Goal: Transaction & Acquisition: Purchase product/service

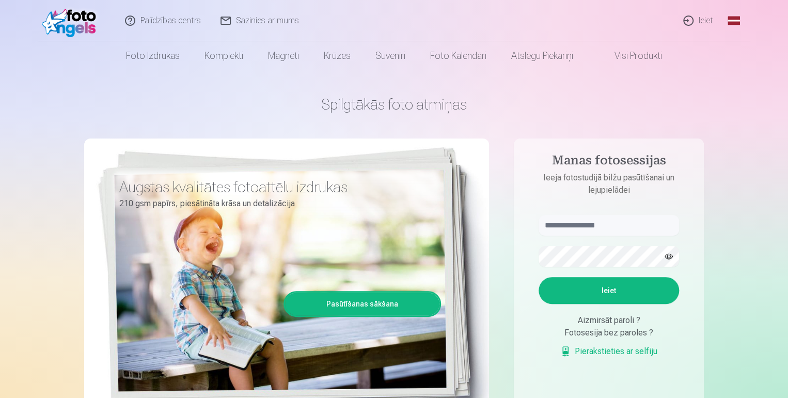
click at [258, 101] on h1 "Spilgtākās foto atmiņas" at bounding box center [394, 104] width 620 height 19
click at [699, 22] on link "Ieiet" at bounding box center [699, 20] width 50 height 41
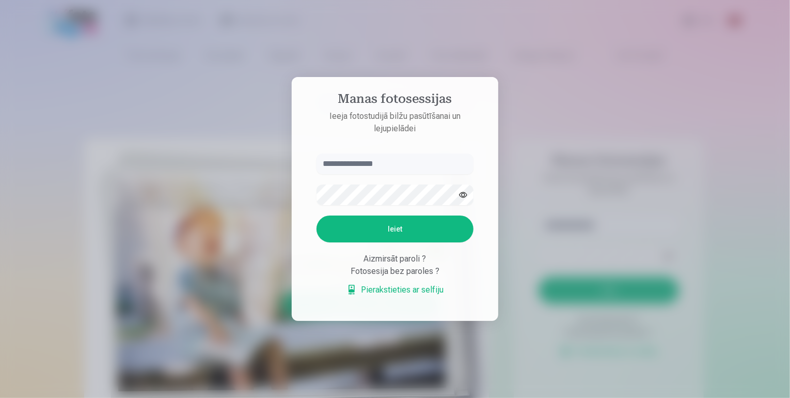
click at [362, 161] on input "text" at bounding box center [395, 163] width 157 height 21
type input "**********"
click at [382, 224] on button "Ieiet" at bounding box center [395, 228] width 157 height 27
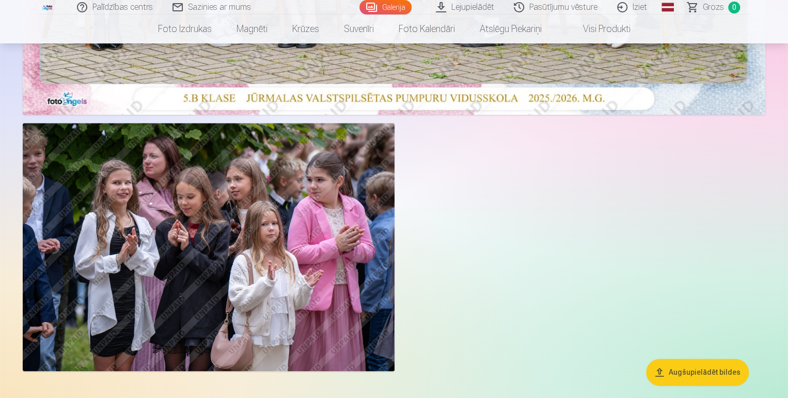
scroll to position [465, 0]
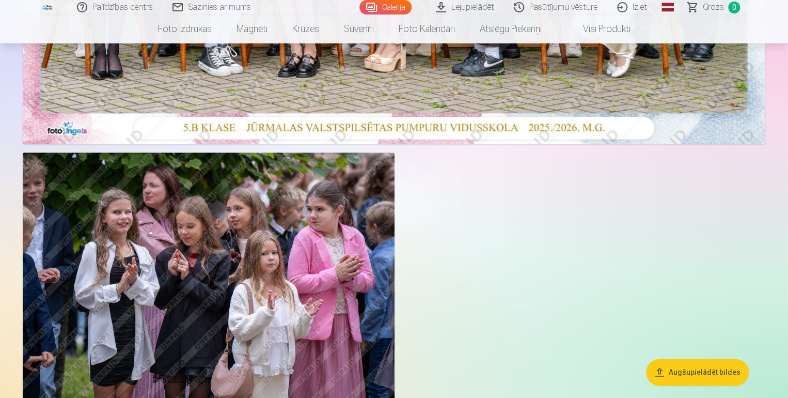
click at [777, 87] on aside "Augšupielādēt bildes" at bounding box center [394, 38] width 780 height 816
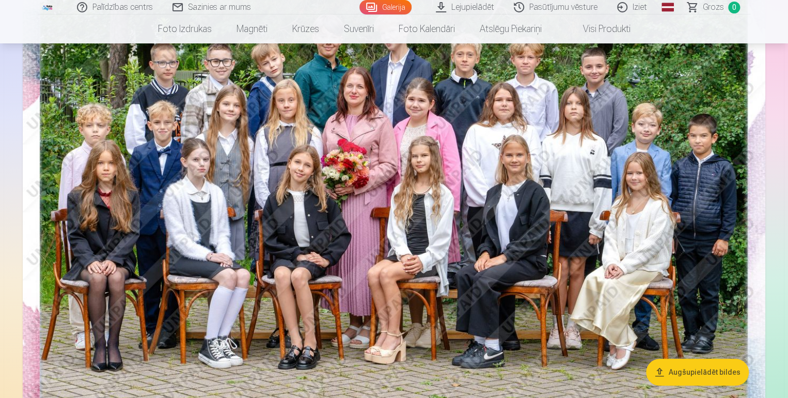
scroll to position [143, 0]
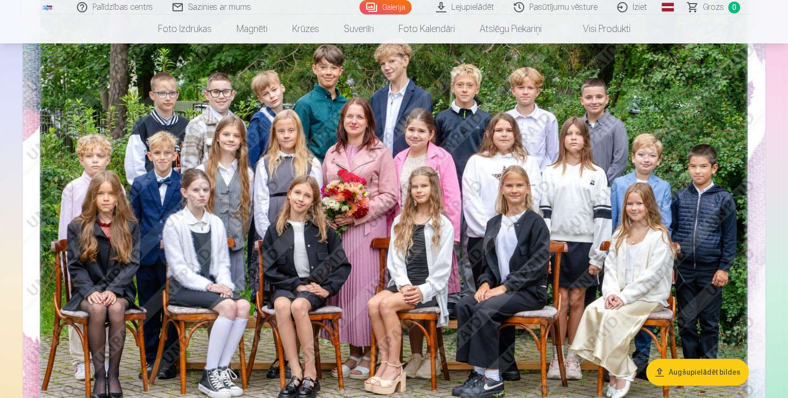
click at [770, 124] on aside "Augšupielādēt bildes" at bounding box center [394, 360] width 780 height 816
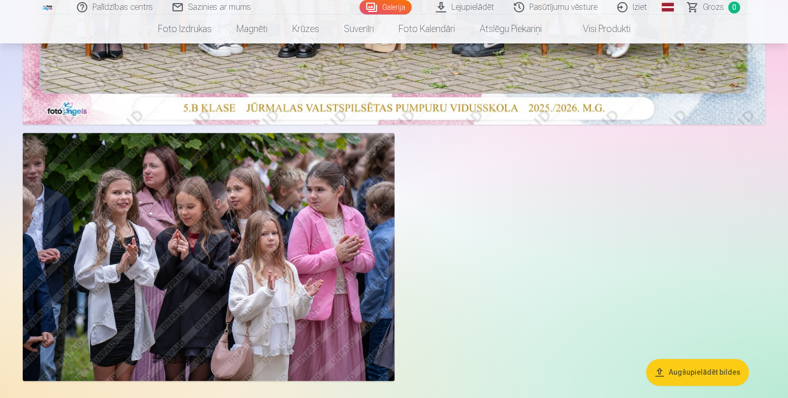
scroll to position [401, 0]
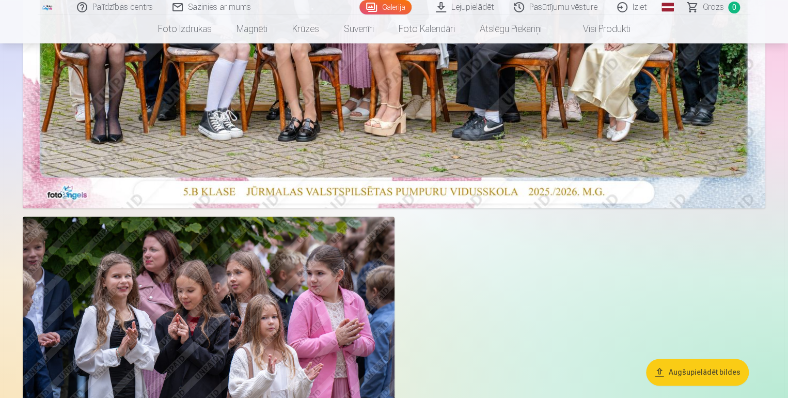
click at [314, 269] on img at bounding box center [209, 340] width 372 height 248
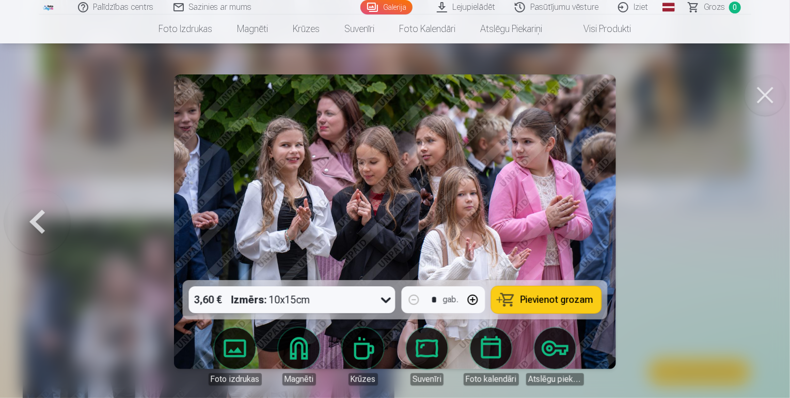
click at [657, 156] on div at bounding box center [395, 199] width 790 height 398
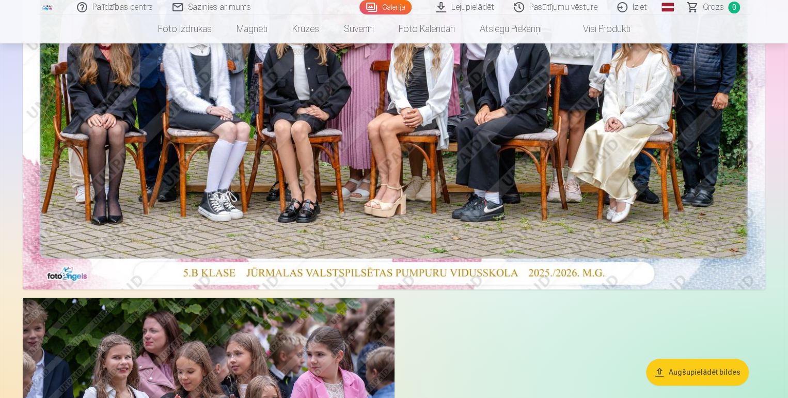
scroll to position [320, 0]
click at [702, 371] on button "Augšupielādēt bildes" at bounding box center [697, 371] width 103 height 27
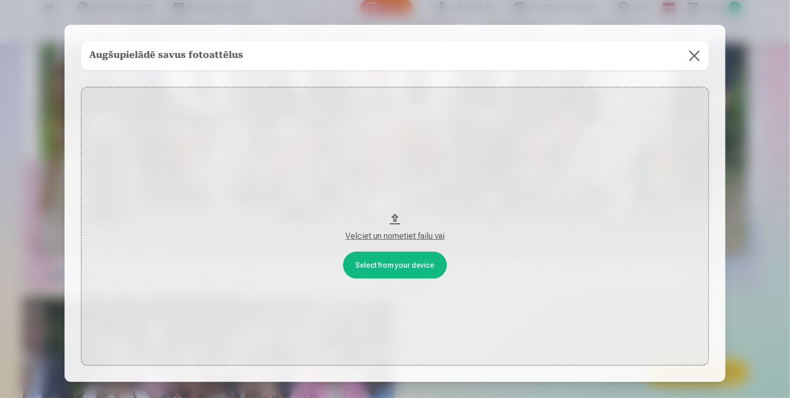
click at [693, 54] on button at bounding box center [694, 55] width 29 height 29
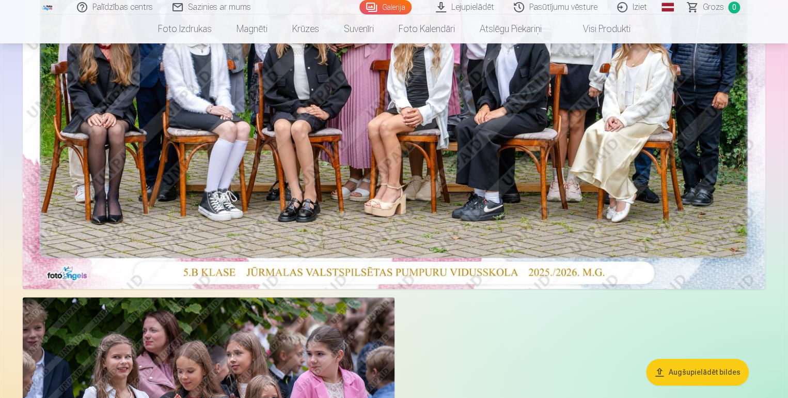
click at [576, 315] on div at bounding box center [394, 169] width 751 height 760
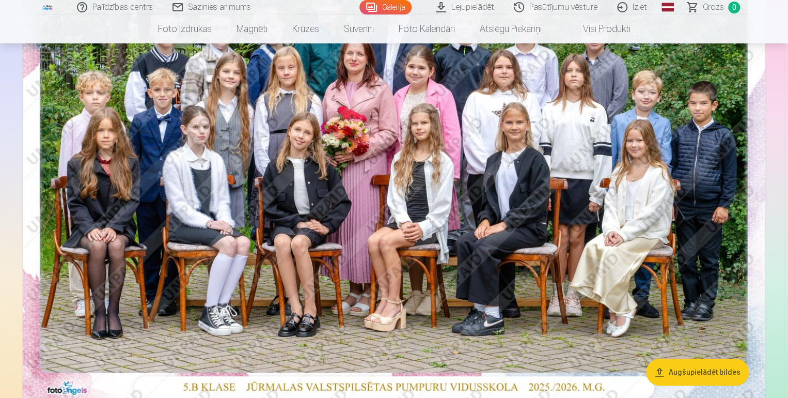
scroll to position [207, 0]
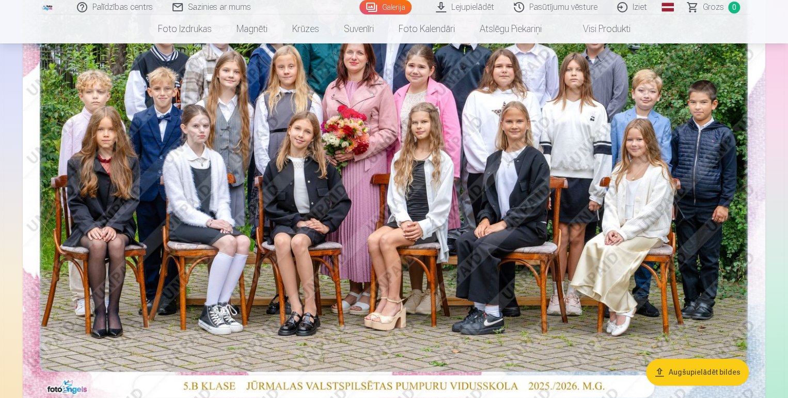
click at [745, 186] on img at bounding box center [394, 154] width 743 height 495
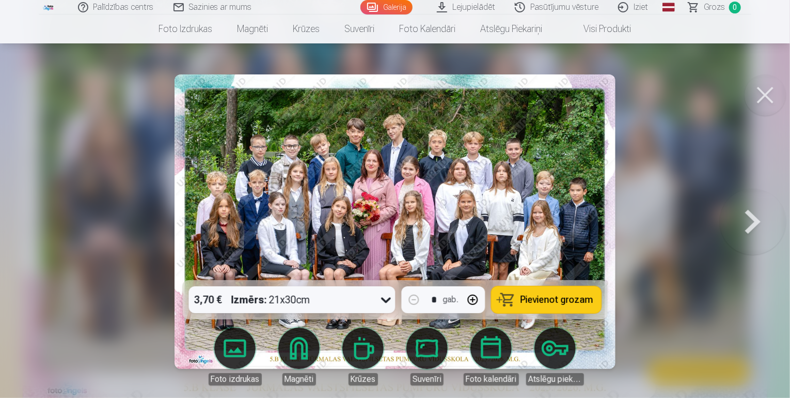
click at [750, 218] on button at bounding box center [753, 222] width 66 height 96
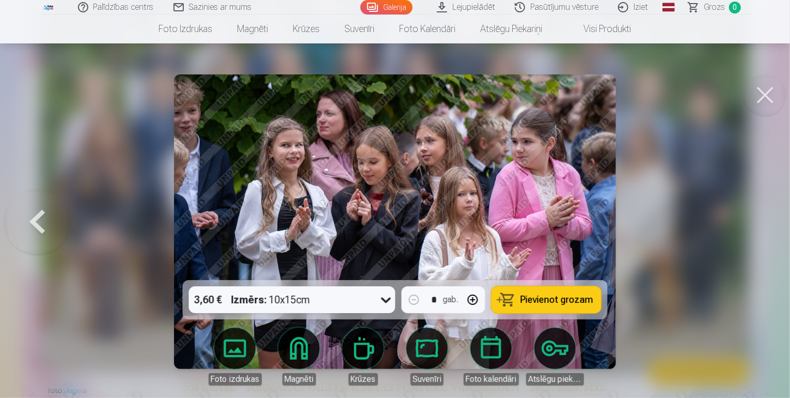
click at [750, 218] on div at bounding box center [395, 199] width 790 height 398
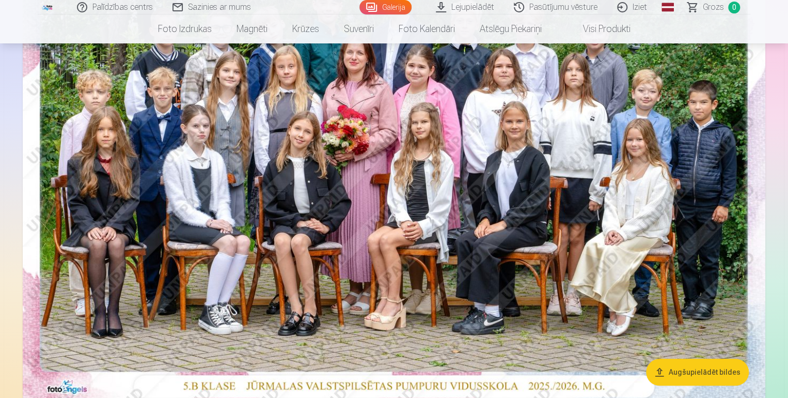
click at [760, 210] on div at bounding box center [394, 283] width 751 height 760
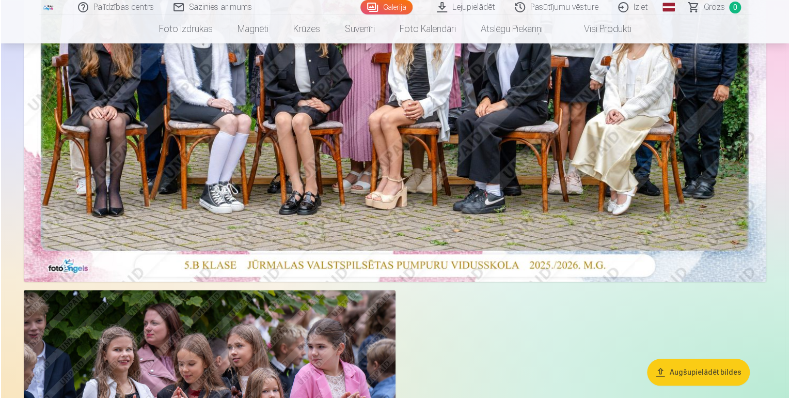
scroll to position [310, 0]
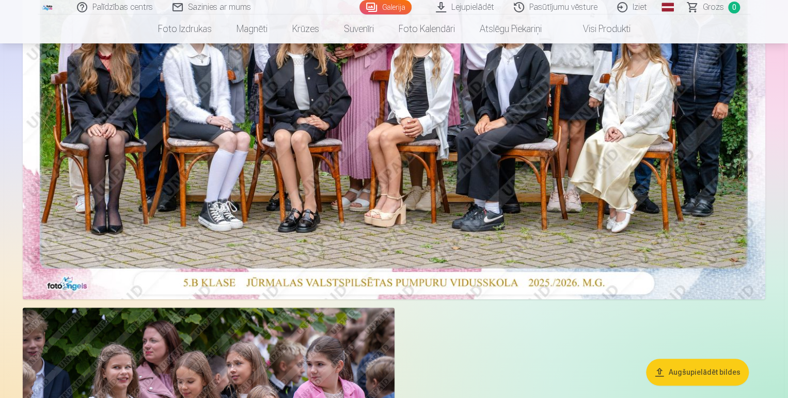
click at [669, 199] on img at bounding box center [394, 51] width 743 height 495
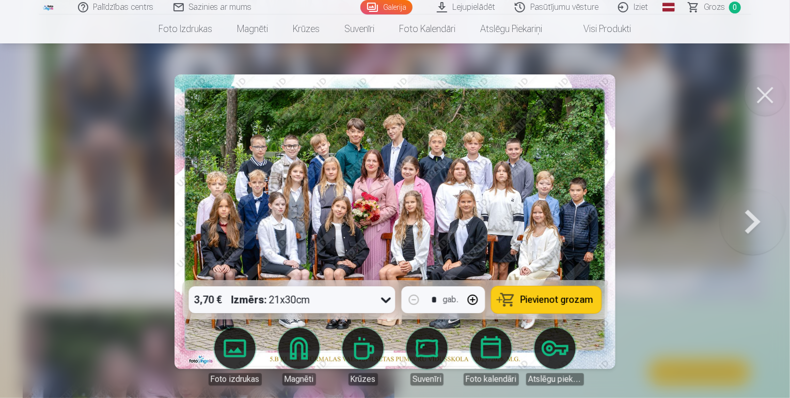
click at [551, 190] on img at bounding box center [395, 221] width 441 height 294
click at [390, 300] on icon at bounding box center [386, 299] width 17 height 17
click at [390, 304] on icon at bounding box center [386, 299] width 17 height 17
click at [524, 303] on span "Pievienot grozam" at bounding box center [557, 299] width 73 height 9
click at [732, 7] on span "1" at bounding box center [735, 8] width 12 height 12
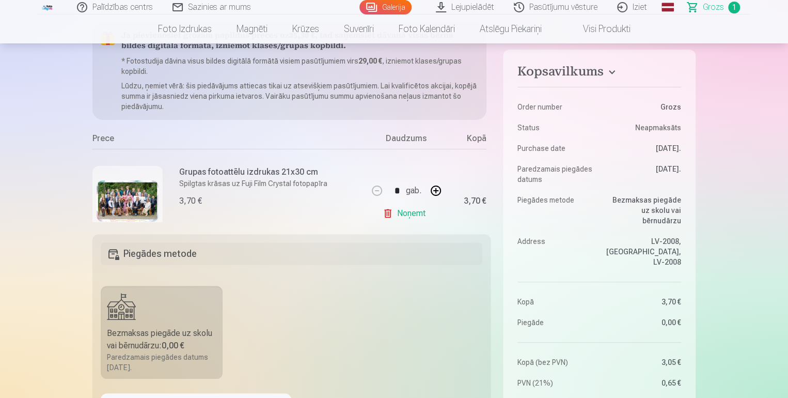
scroll to position [52, 0]
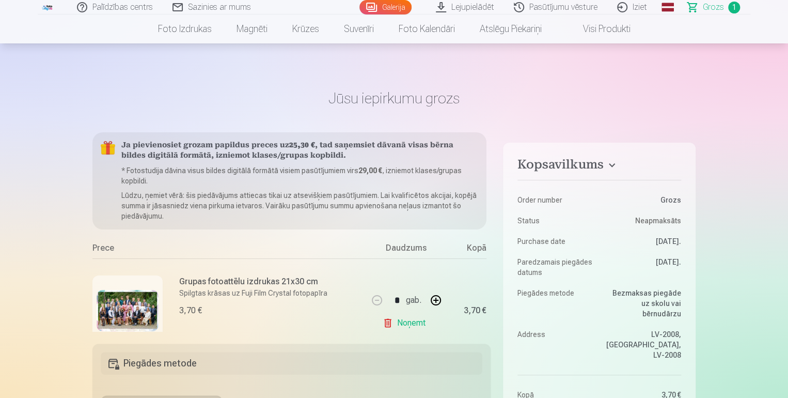
scroll to position [0, 0]
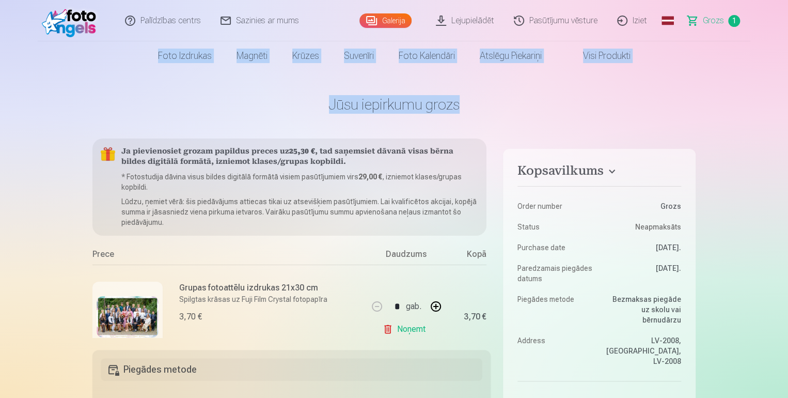
drag, startPoint x: 787, startPoint y: 36, endPoint x: 789, endPoint y: 91, distance: 55.8
click at [788, 91] on html "Palīdzības centrs Sazinies ar mums Galerija Lejupielādēt Pasūtījumu vēsture Izi…" at bounding box center [394, 199] width 788 height 398
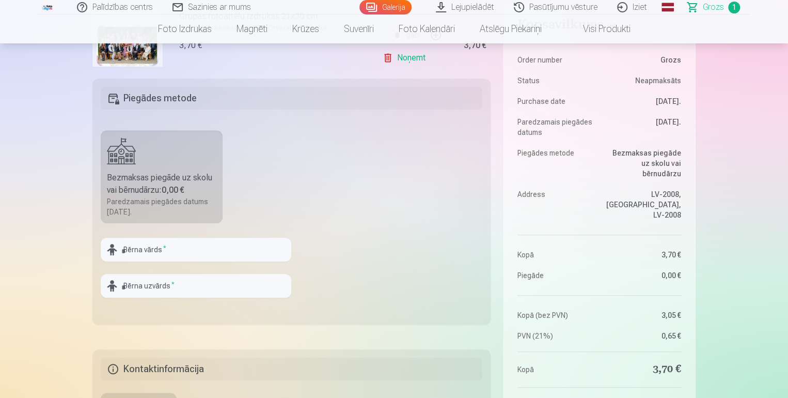
scroll to position [312, 0]
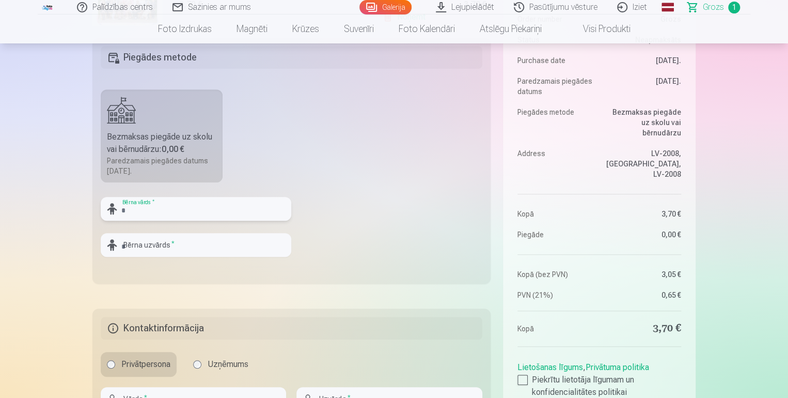
click at [161, 217] on input "text" at bounding box center [196, 209] width 191 height 24
type input "****"
click at [152, 248] on input "text" at bounding box center [196, 245] width 191 height 24
type input "*********"
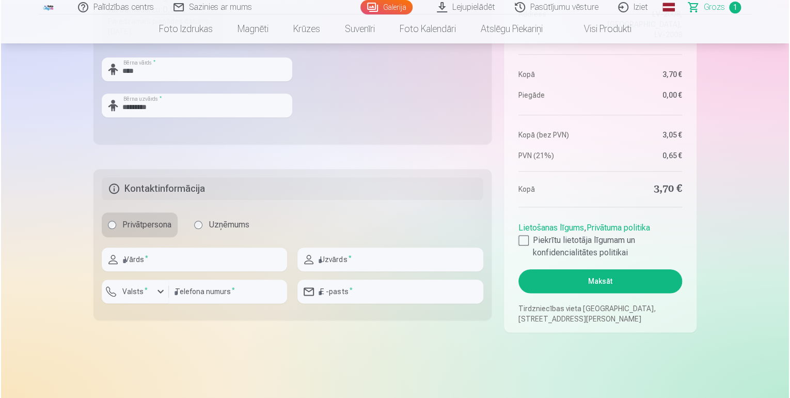
scroll to position [454, 0]
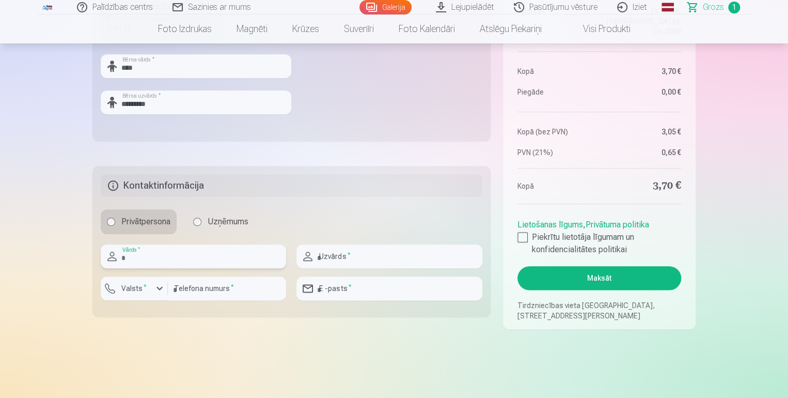
click at [217, 262] on input "text" at bounding box center [193, 256] width 185 height 24
type input "****"
click at [357, 262] on input "text" at bounding box center [388, 256] width 185 height 24
type input "*********"
click at [158, 288] on div "button" at bounding box center [159, 288] width 12 height 12
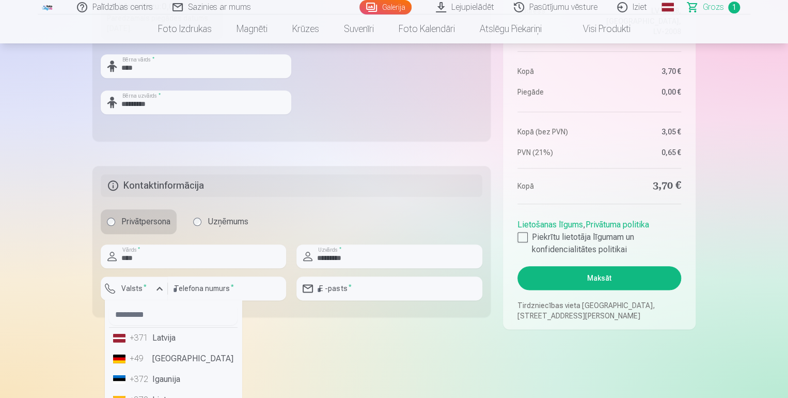
click at [166, 336] on li "+371 Latvija" at bounding box center [173, 337] width 129 height 21
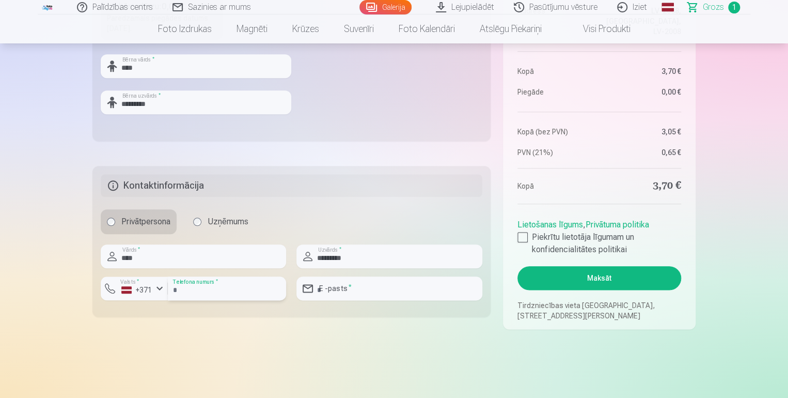
click at [192, 289] on input "number" at bounding box center [227, 288] width 118 height 24
type input "********"
click at [323, 284] on input "email" at bounding box center [388, 288] width 185 height 24
type input "**********"
click at [526, 237] on div at bounding box center [523, 237] width 10 height 10
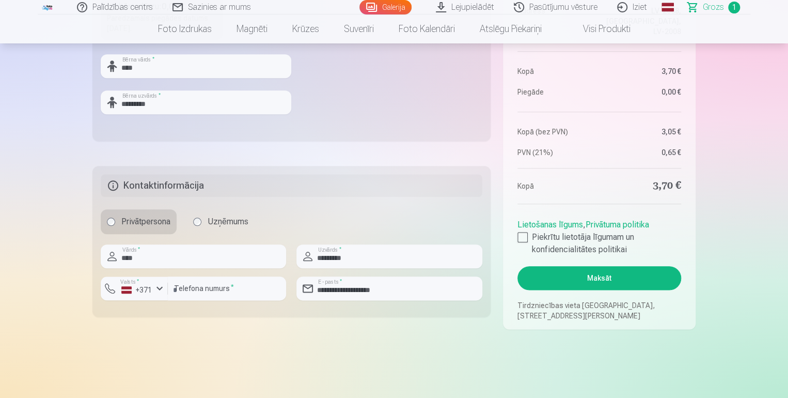
click at [582, 276] on button "Maksāt" at bounding box center [600, 278] width 164 height 24
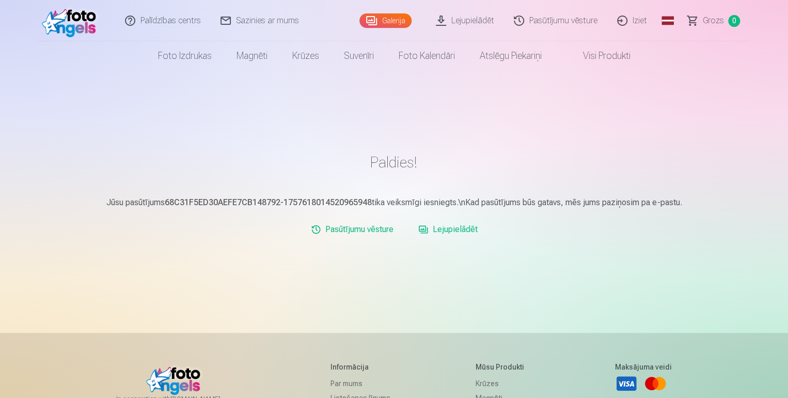
click at [635, 21] on link "Iziet" at bounding box center [633, 20] width 50 height 41
